Goal: Transaction & Acquisition: Purchase product/service

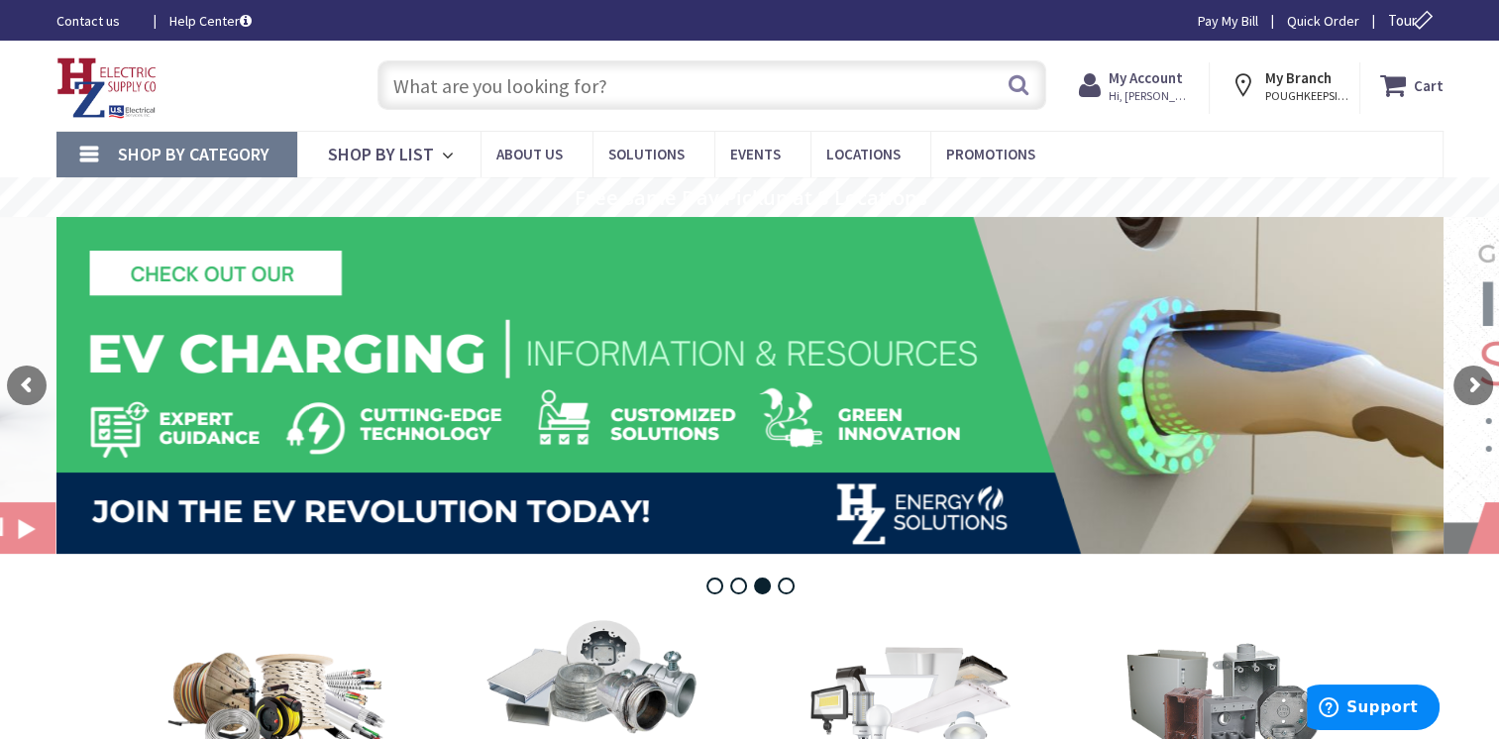
click at [408, 77] on input "text" at bounding box center [712, 85] width 669 height 50
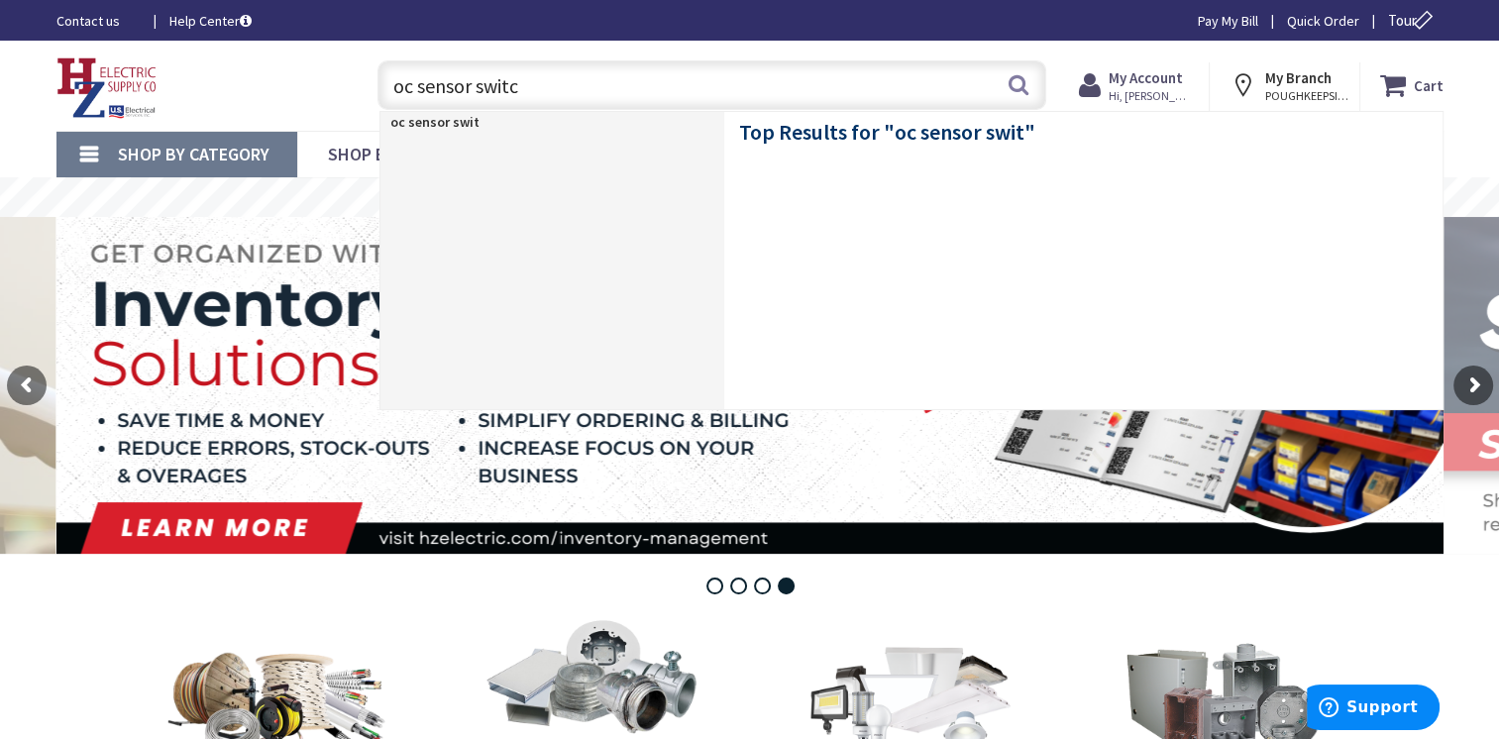
type input "oc sensor switch"
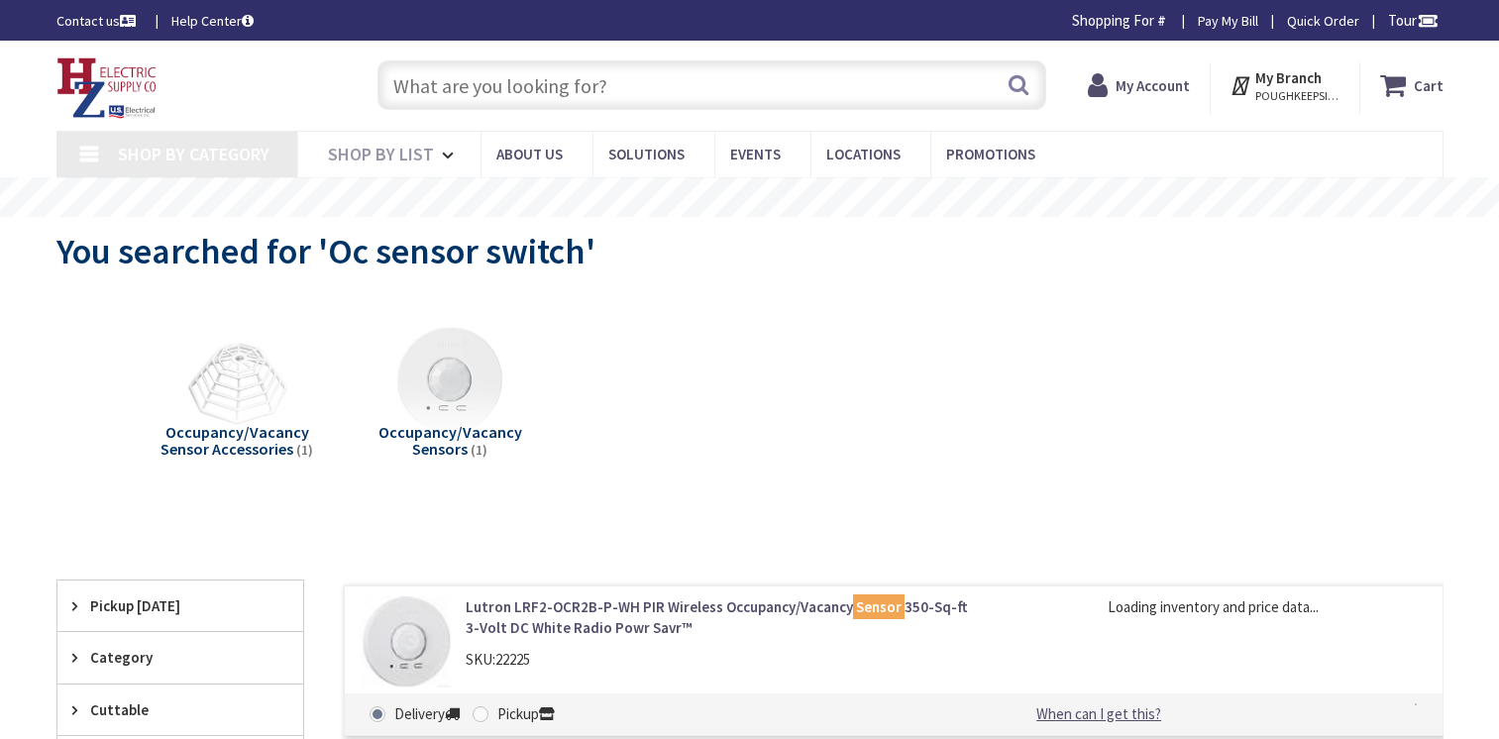
scroll to position [99, 0]
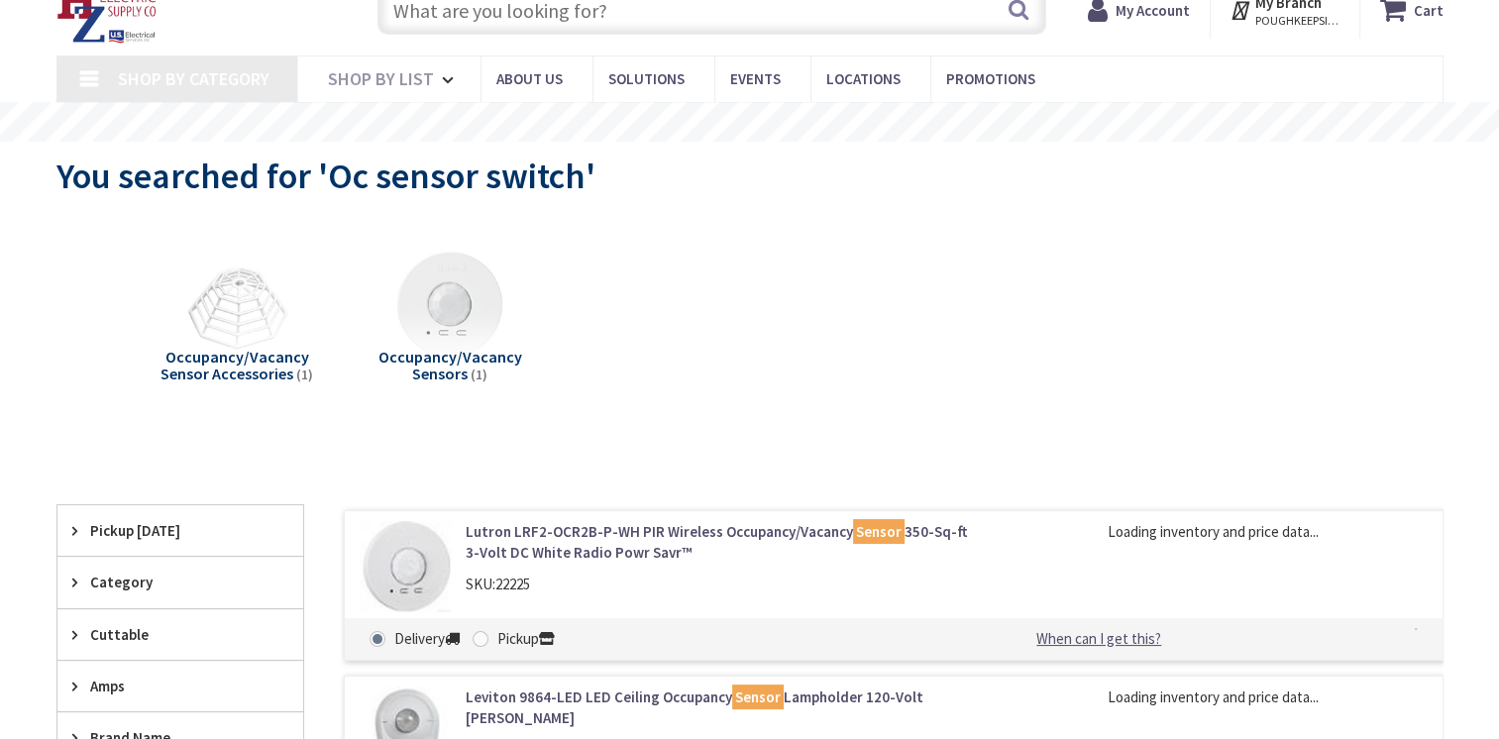
type input "[GEOGRAPHIC_DATA], [GEOGRAPHIC_DATA]"
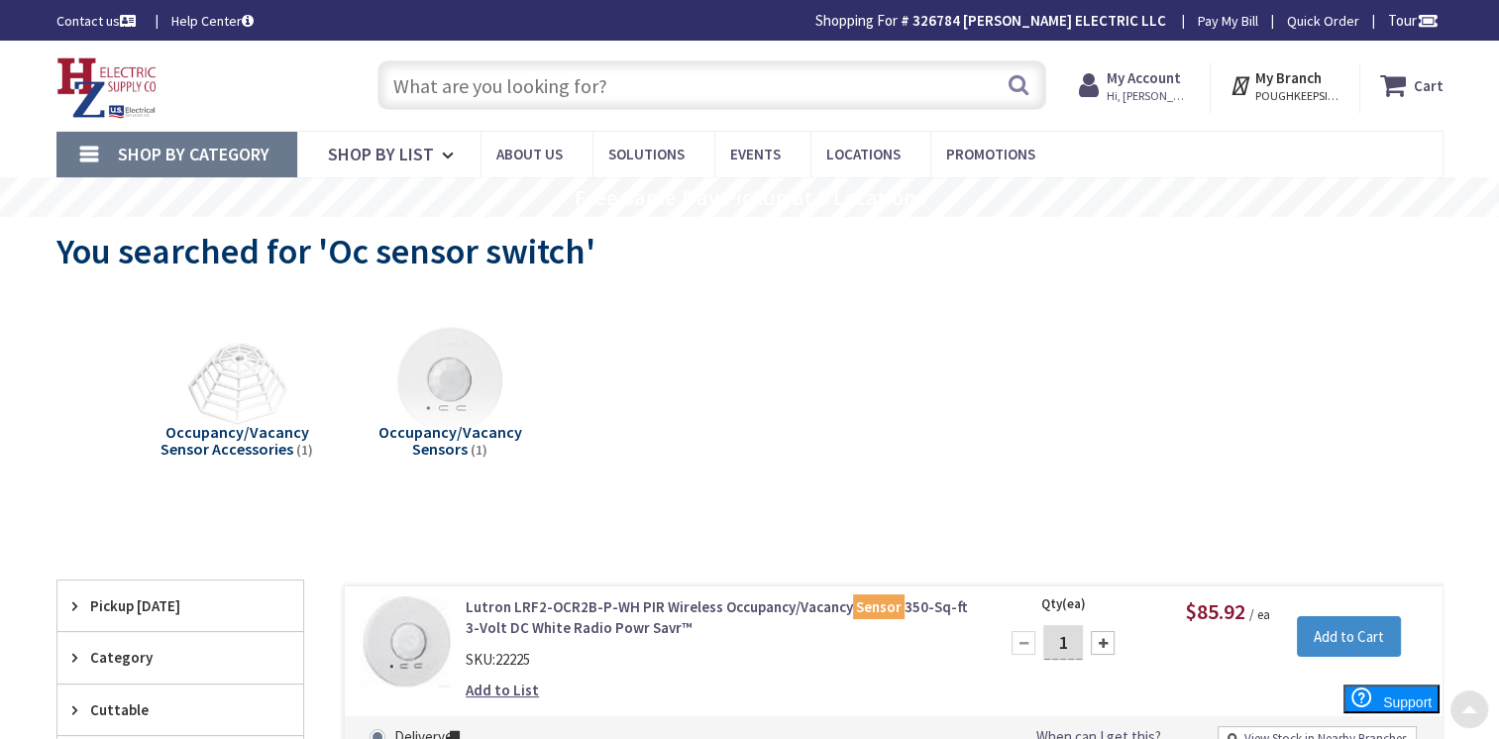
scroll to position [0, 0]
click at [512, 80] on input "text" at bounding box center [712, 85] width 669 height 50
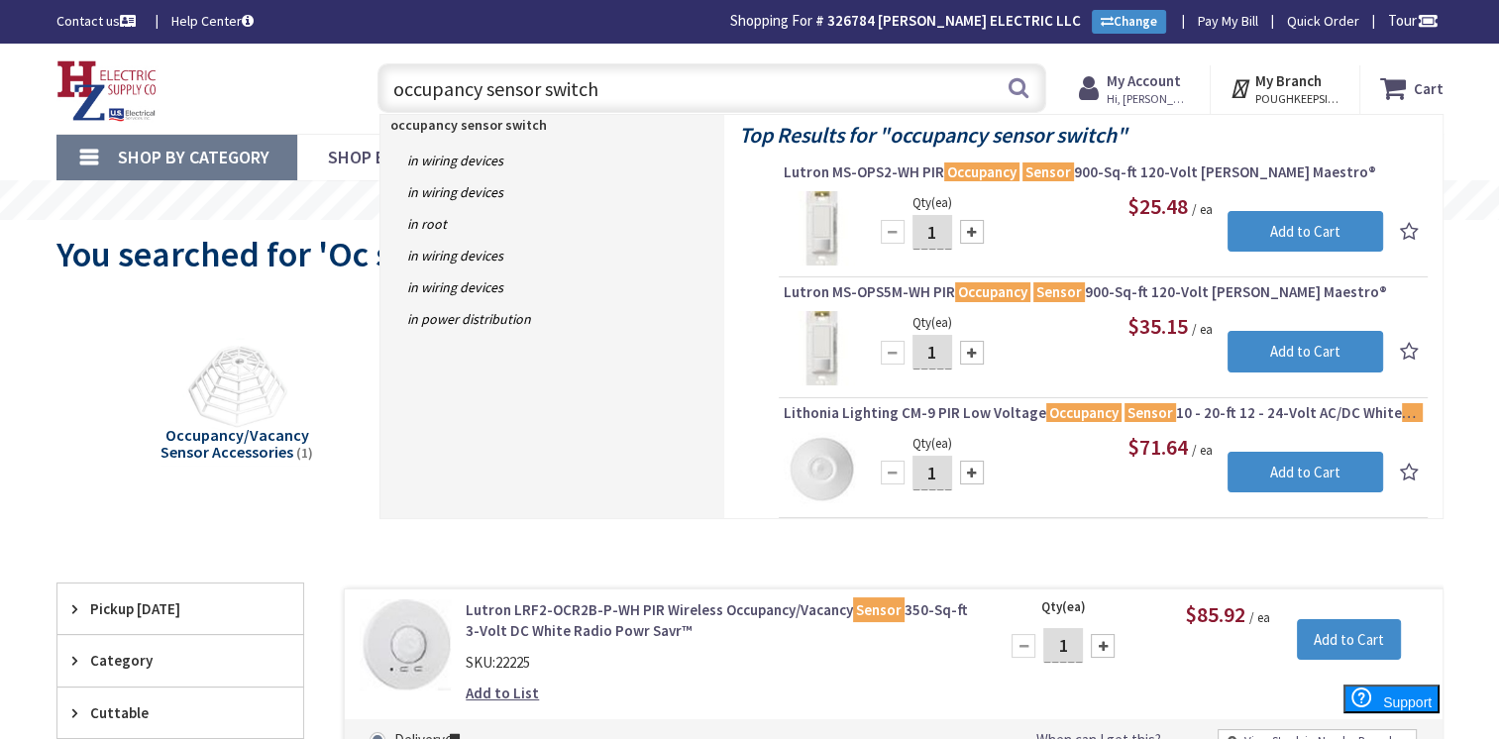
drag, startPoint x: 627, startPoint y: 85, endPoint x: 113, endPoint y: 34, distance: 516.8
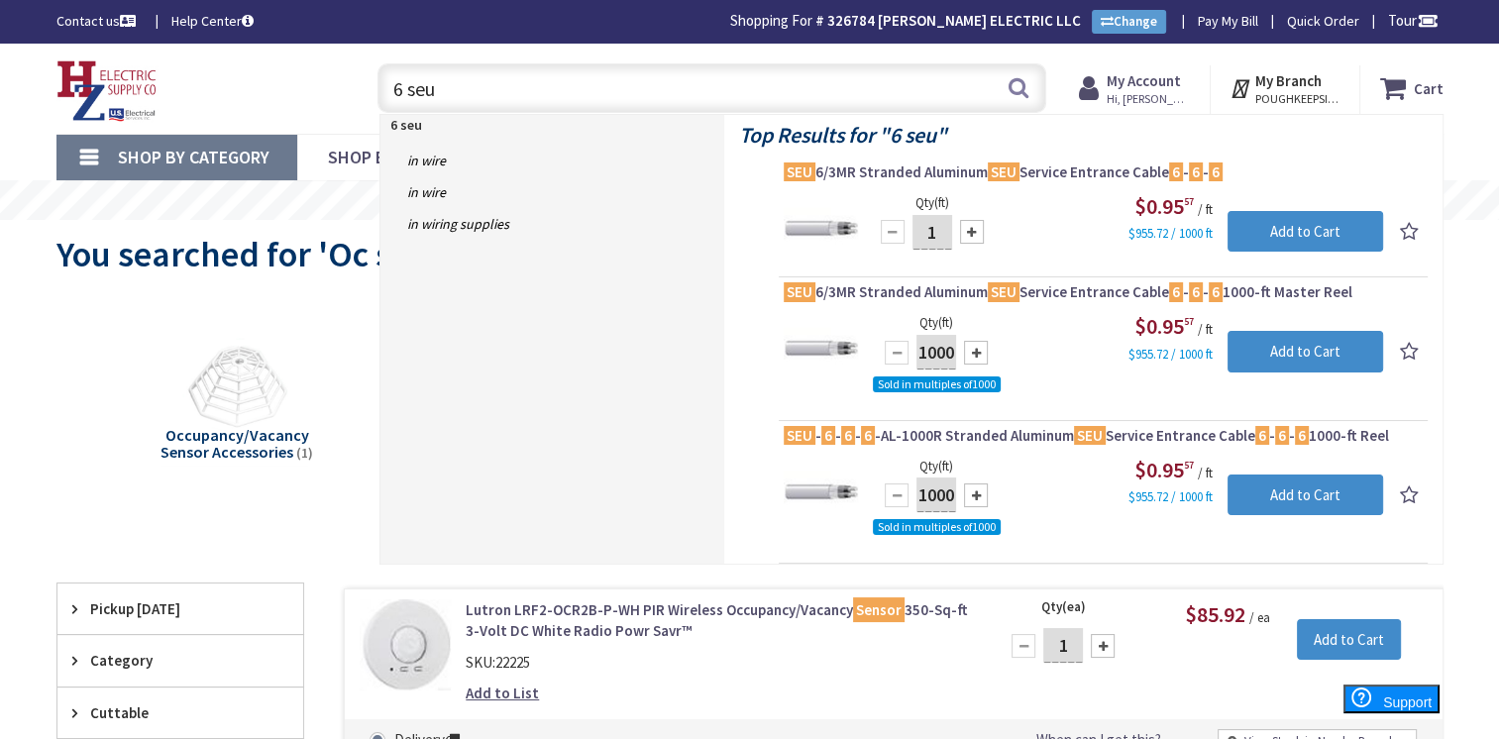
type input "6 seu"
drag, startPoint x: 445, startPoint y: 87, endPoint x: 183, endPoint y: 66, distance: 262.4
click at [183, 66] on div "Toggle Nav 6 seu 6 seu Search Cart My Cart Close" at bounding box center [750, 88] width 1417 height 66
